Goal: Task Accomplishment & Management: Manage account settings

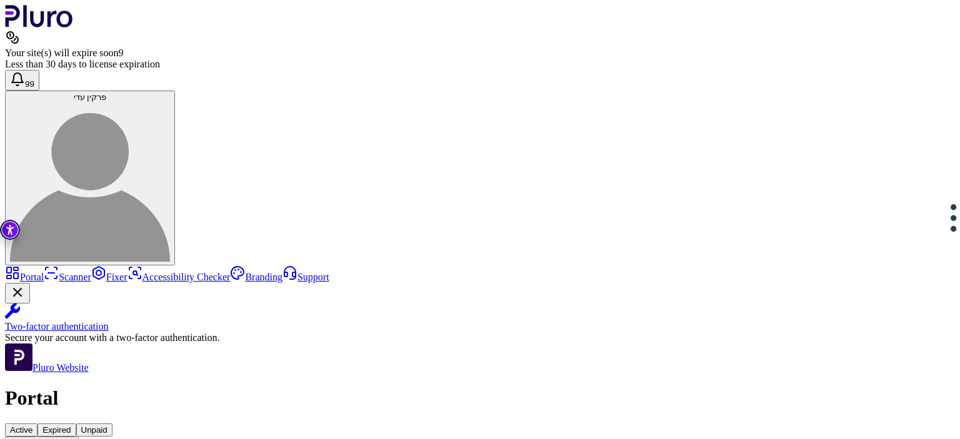
click at [64, 272] on link "Scanner" at bounding box center [67, 277] width 47 height 11
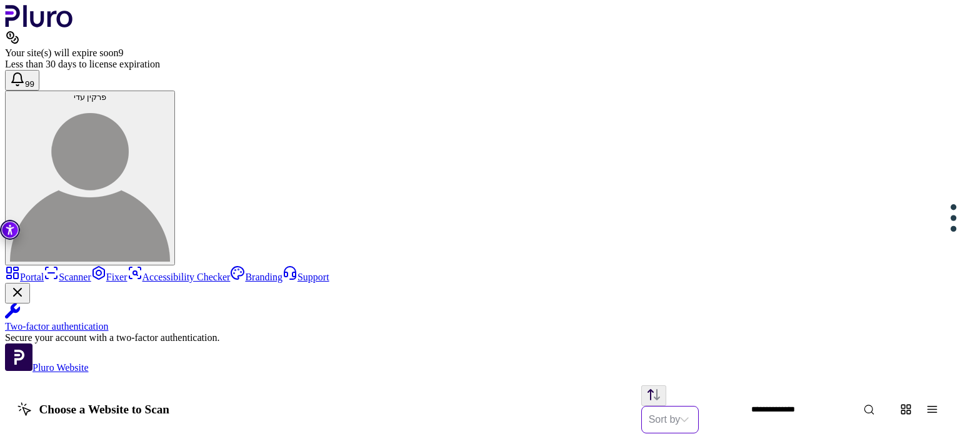
click at [681, 407] on input "Set sorting" at bounding box center [665, 420] width 32 height 26
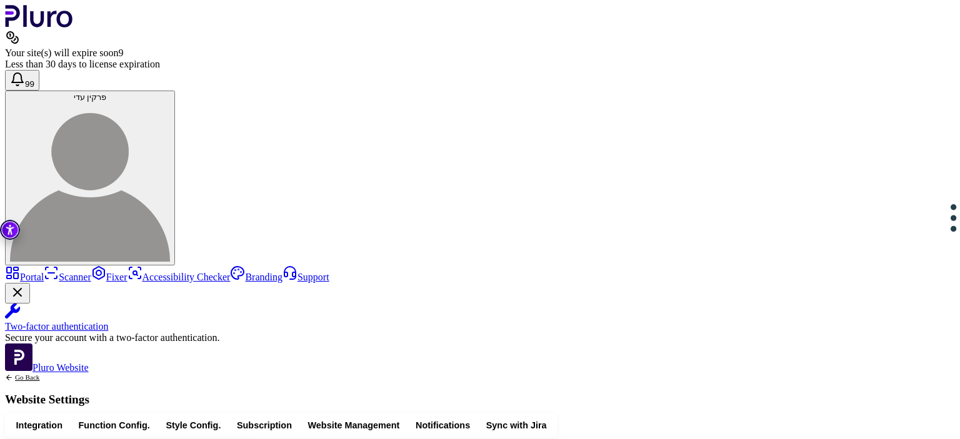
scroll to position [1264, 0]
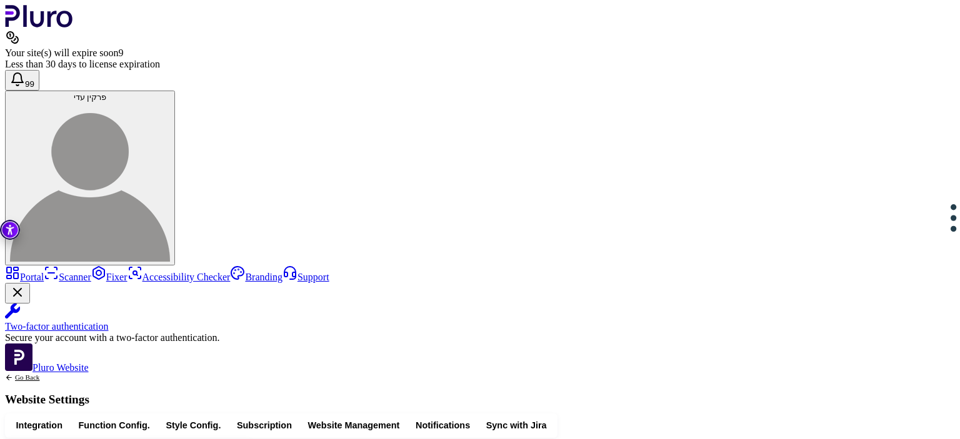
drag, startPoint x: 627, startPoint y: 264, endPoint x: 619, endPoint y: 262, distance: 7.9
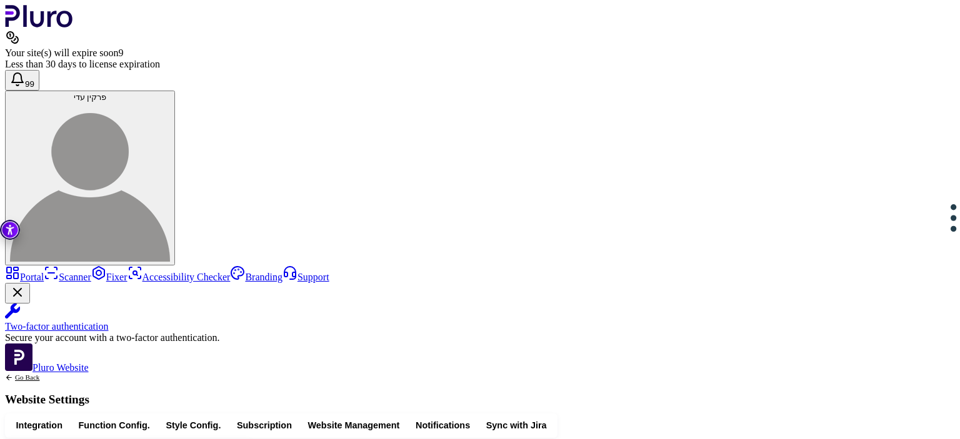
copy div "**********"
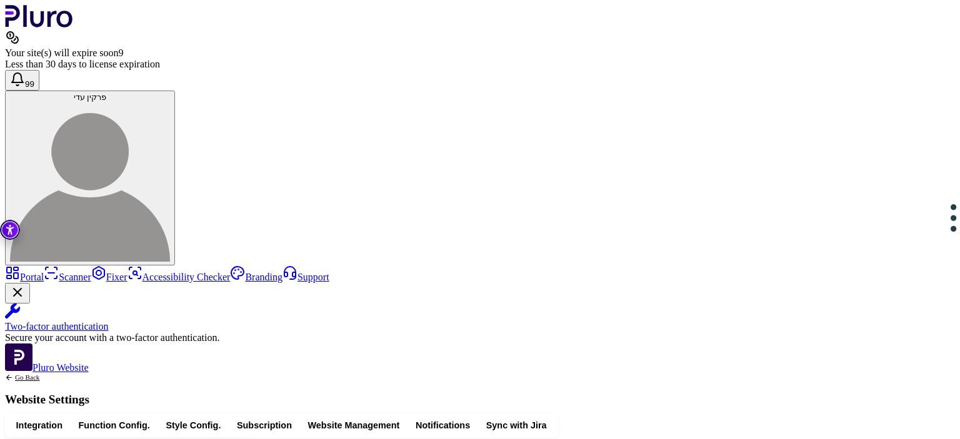
drag, startPoint x: 300, startPoint y: 262, endPoint x: 601, endPoint y: 261, distance: 300.6
drag, startPoint x: 600, startPoint y: 262, endPoint x: 335, endPoint y: 261, distance: 265.0
